Goal: Navigation & Orientation: Find specific page/section

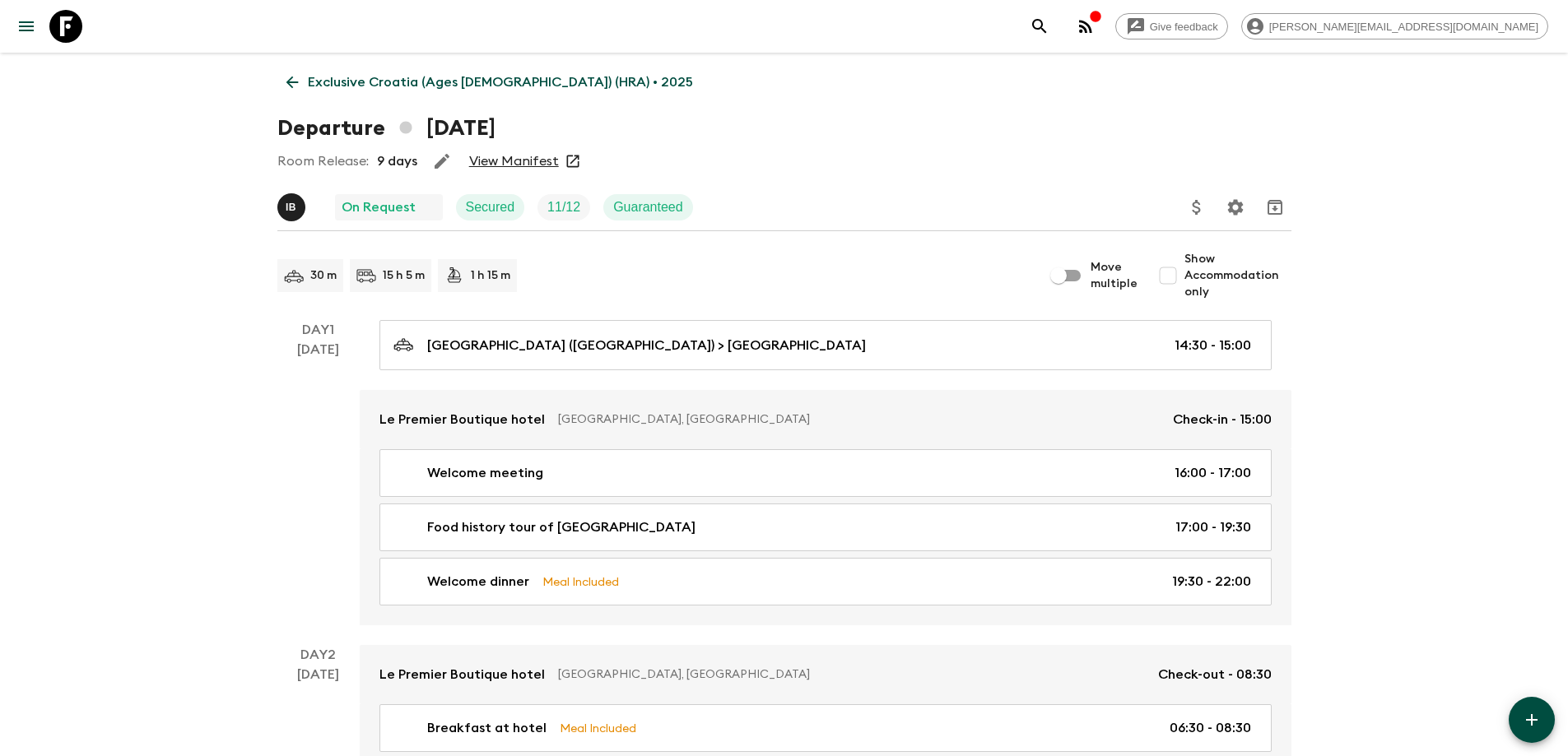
click at [467, 72] on link "Exclusive Croatia (Ages [DEMOGRAPHIC_DATA]) (HRA) • 2025" at bounding box center [489, 83] width 425 height 33
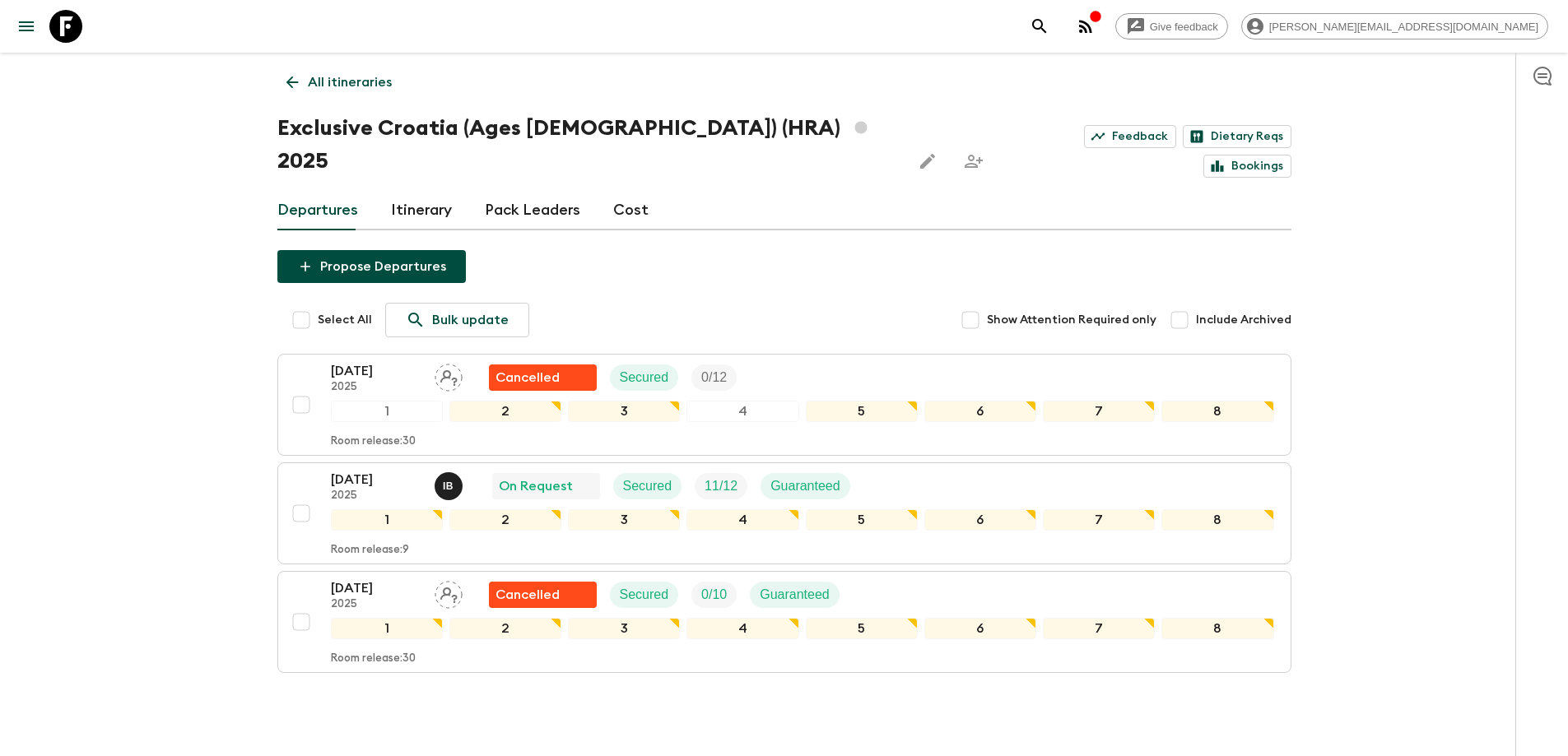
click at [277, 68] on link "All itineraries" at bounding box center [339, 83] width 123 height 33
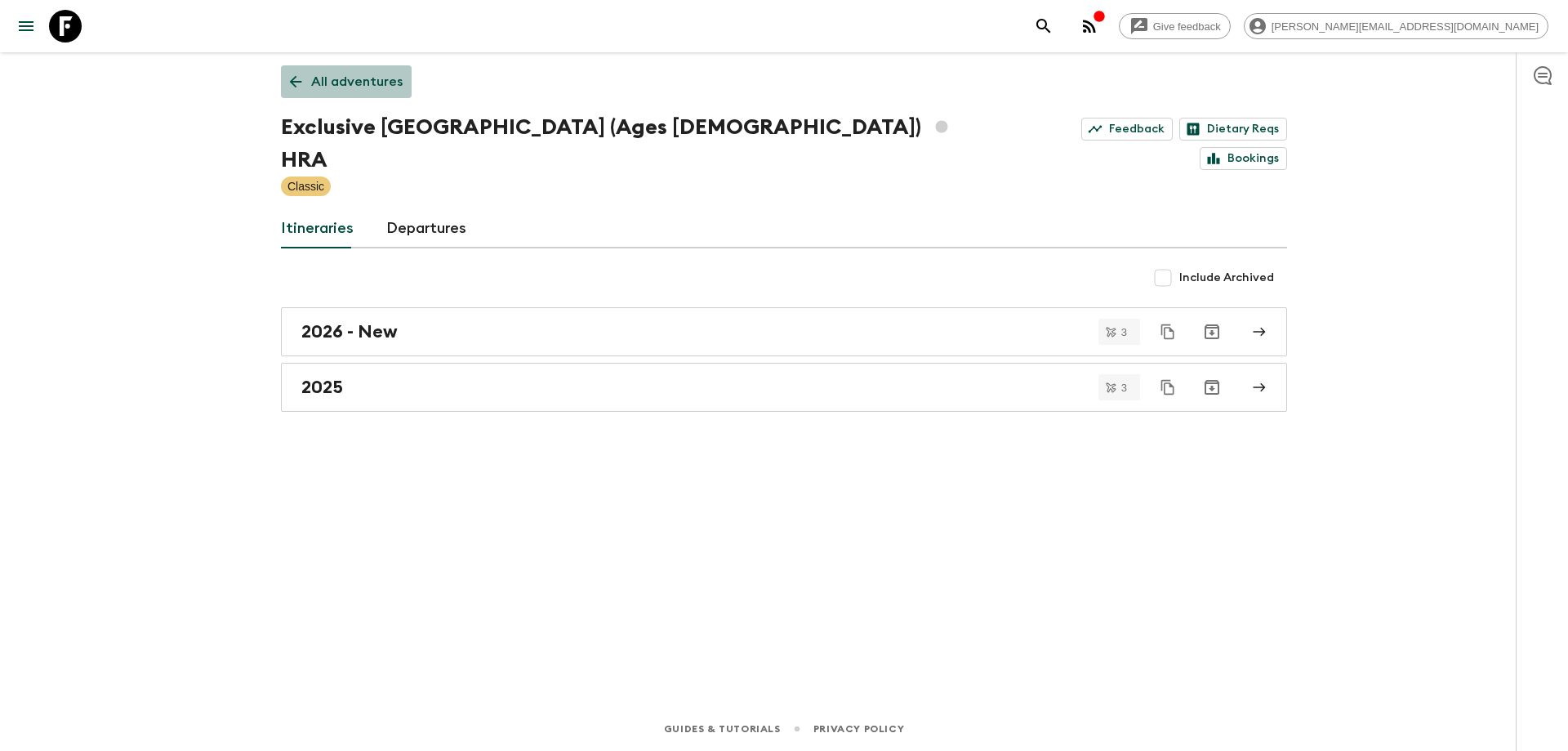
click at [370, 81] on p "All adventures" at bounding box center [357, 82] width 92 height 20
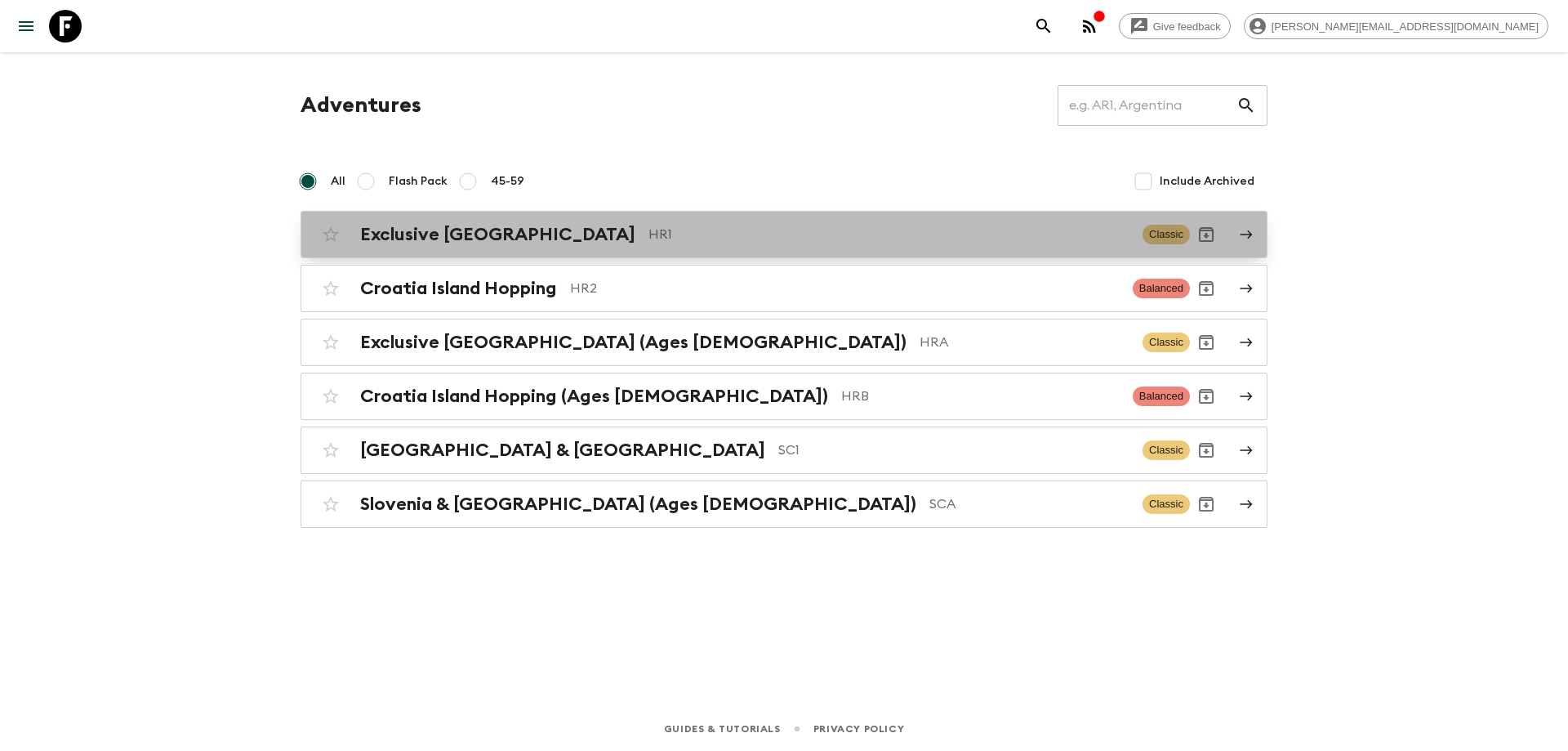
click at [649, 241] on p "HR1" at bounding box center [889, 234] width 481 height 20
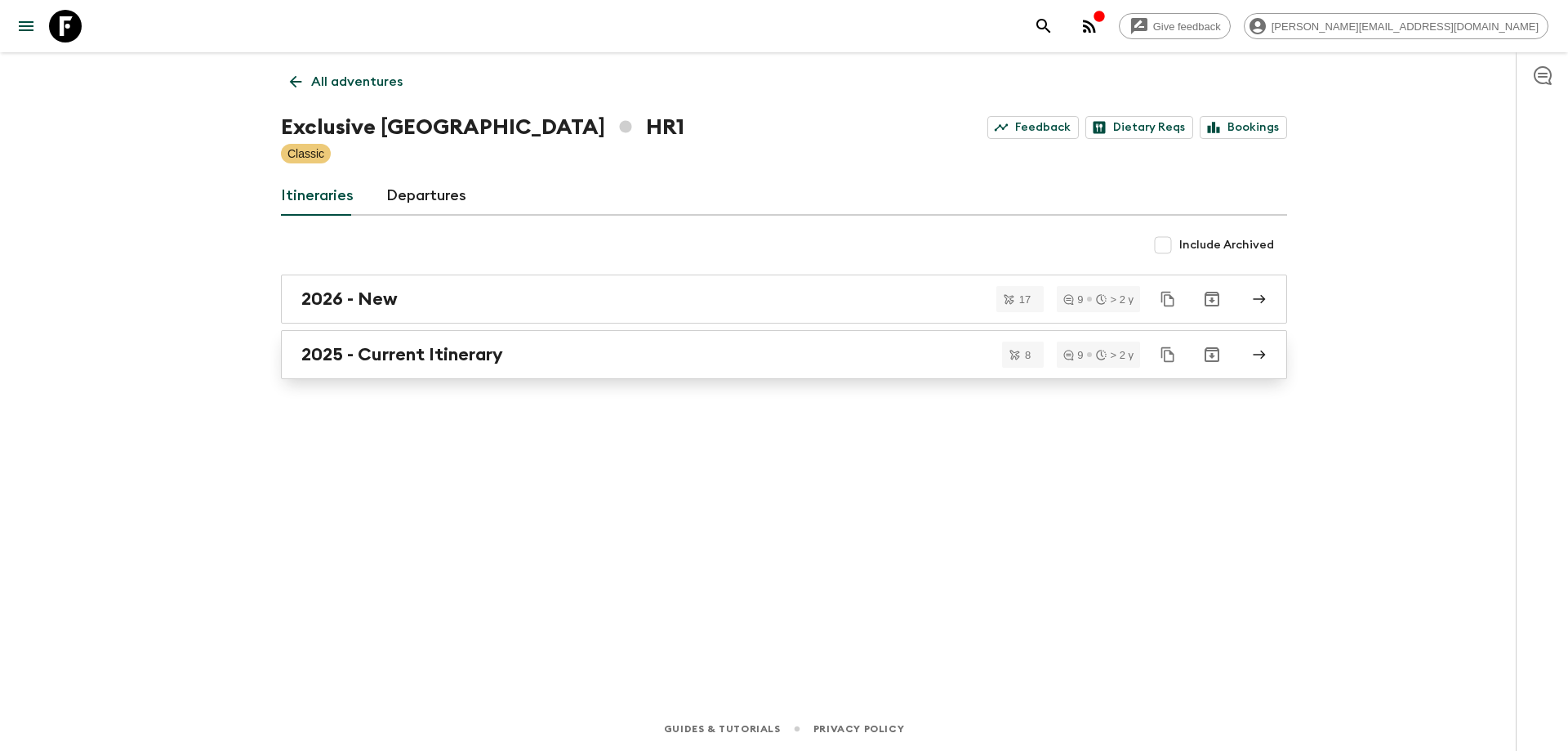
click at [443, 348] on h2 "2025 - Current Itinerary" at bounding box center [402, 355] width 202 height 22
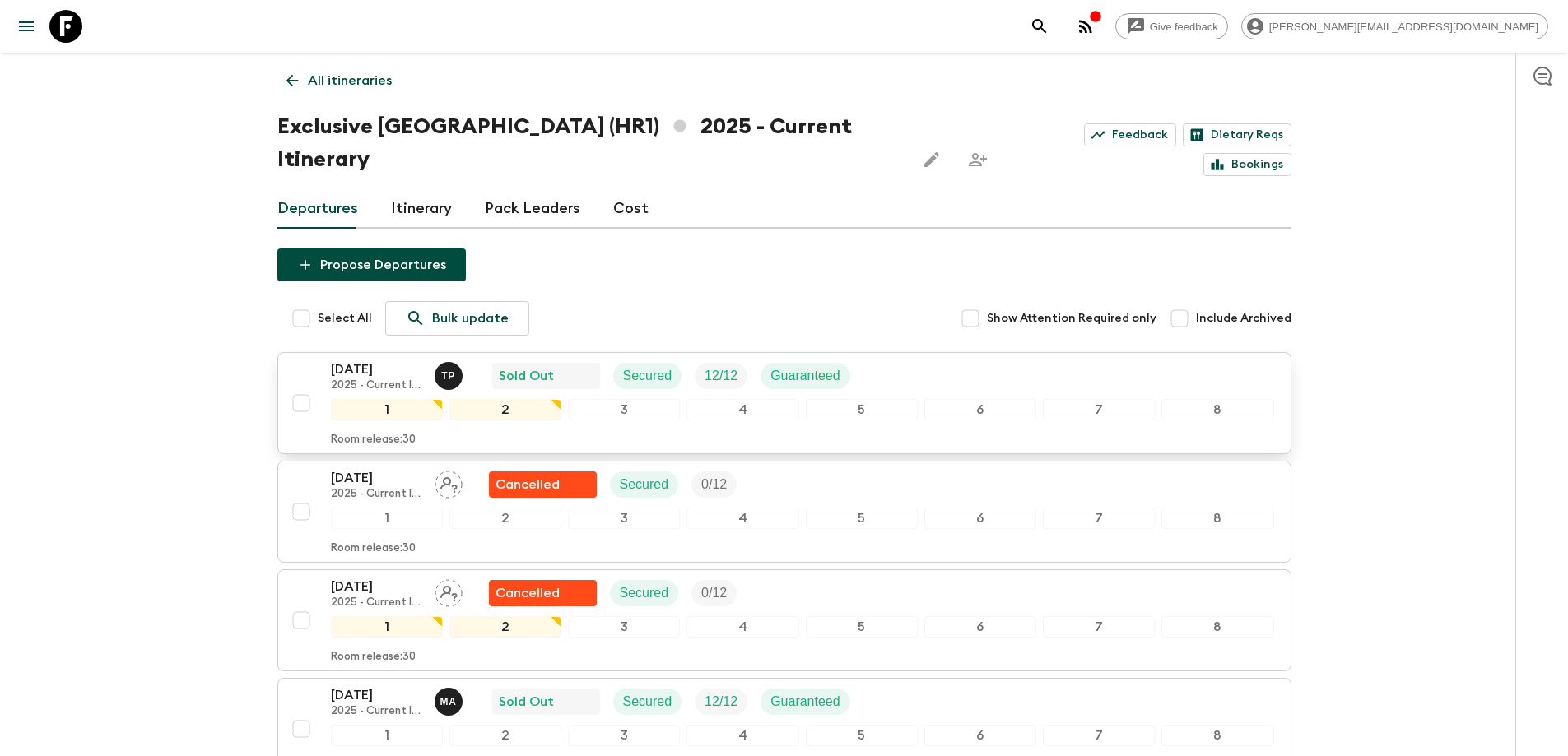
scroll to position [1, 0]
